Goal: Download file/media

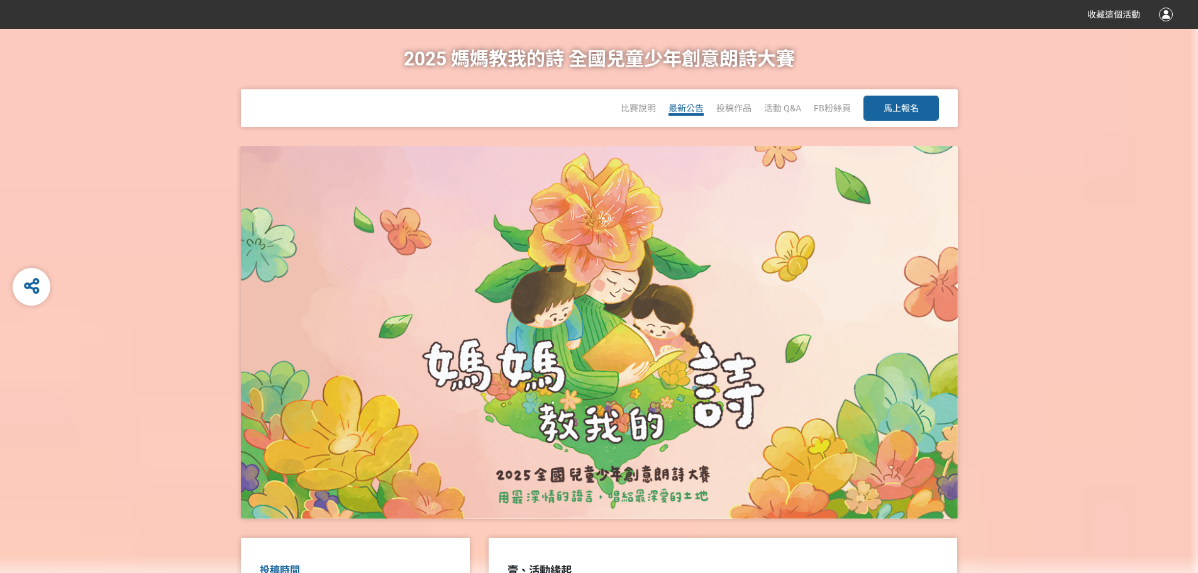
click at [690, 106] on span "最新公告" at bounding box center [686, 108] width 35 height 10
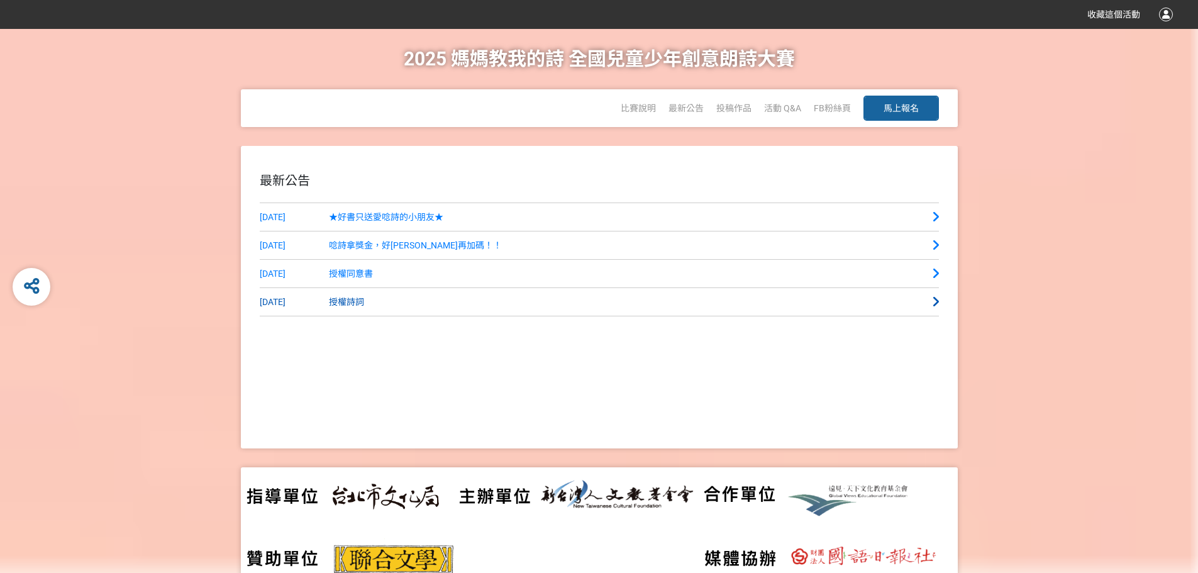
click at [355, 303] on span "授權詩詞" at bounding box center [346, 302] width 35 height 10
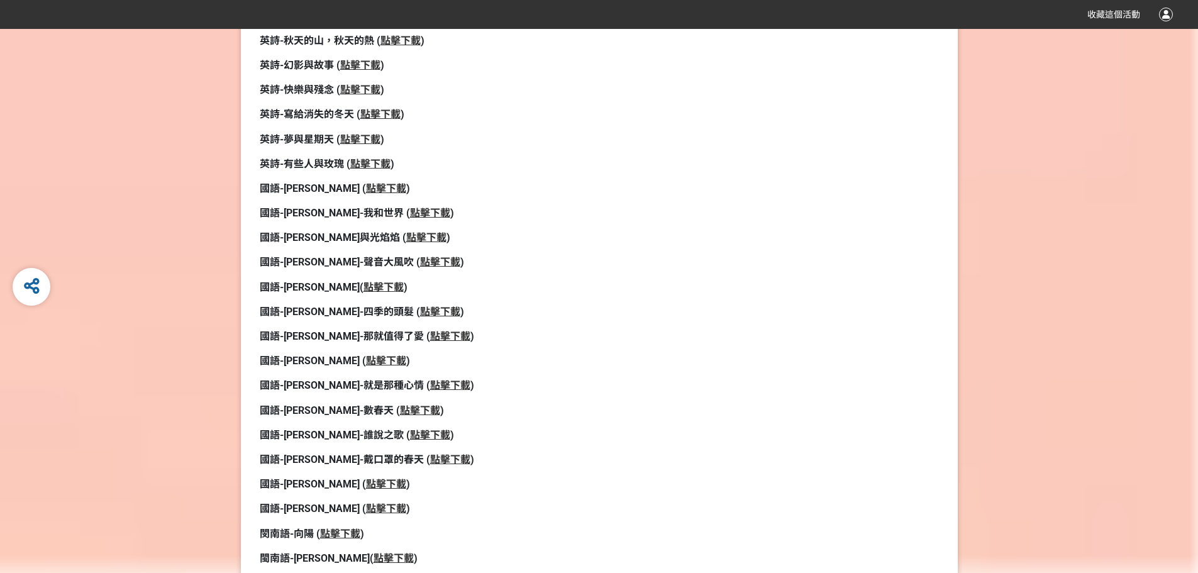
scroll to position [440, 0]
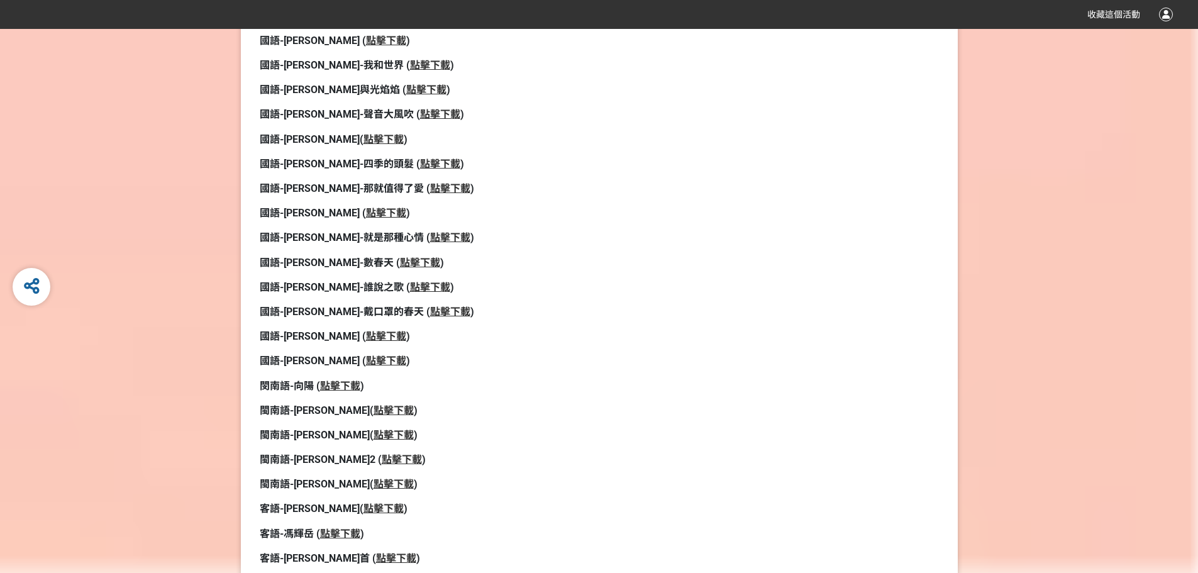
click at [364, 140] on strong "點擊下載" at bounding box center [384, 139] width 40 height 12
